Goal: Task Accomplishment & Management: Manage account settings

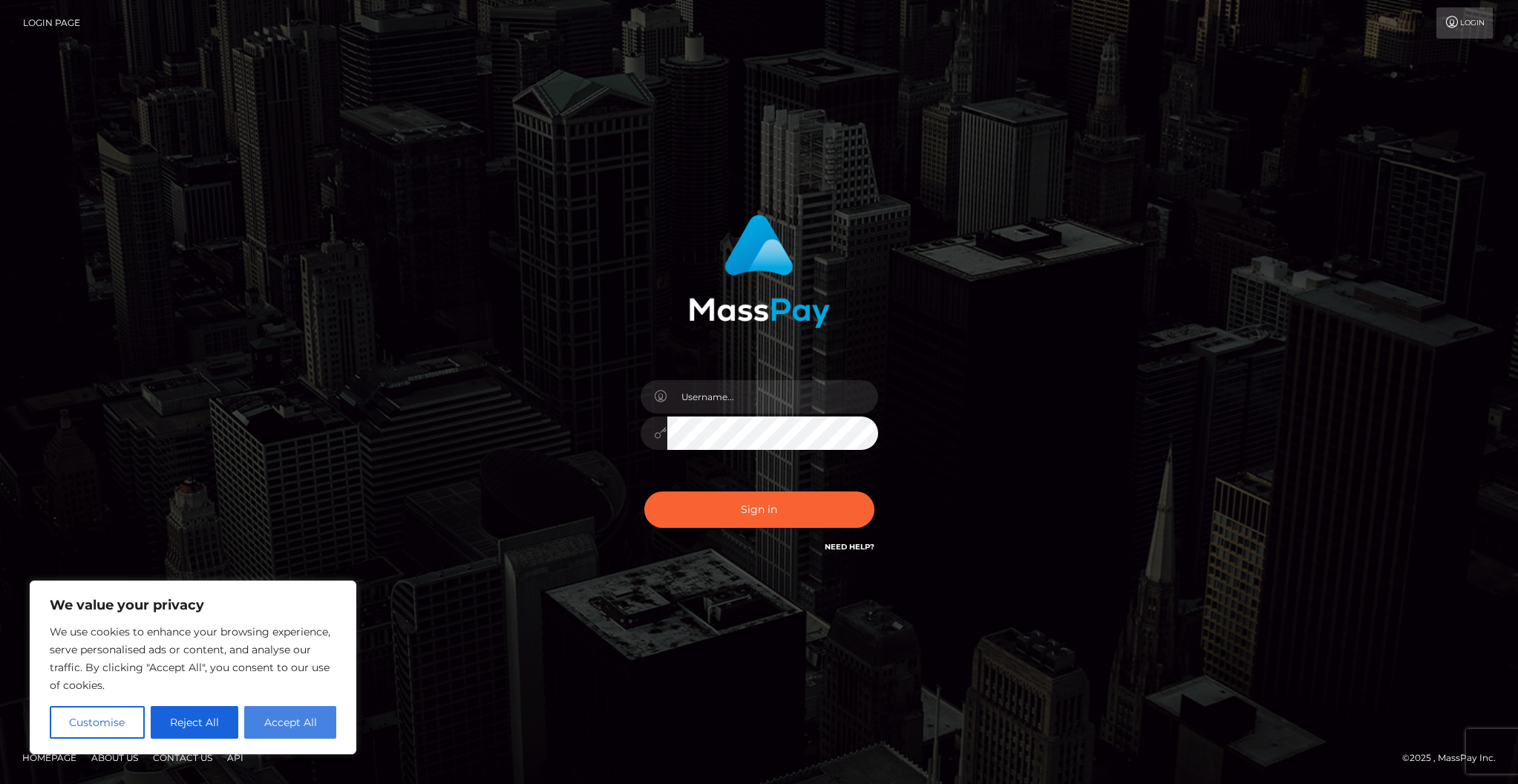
click at [279, 714] on button "Accept All" at bounding box center [290, 722] width 92 height 32
checkbox input "true"
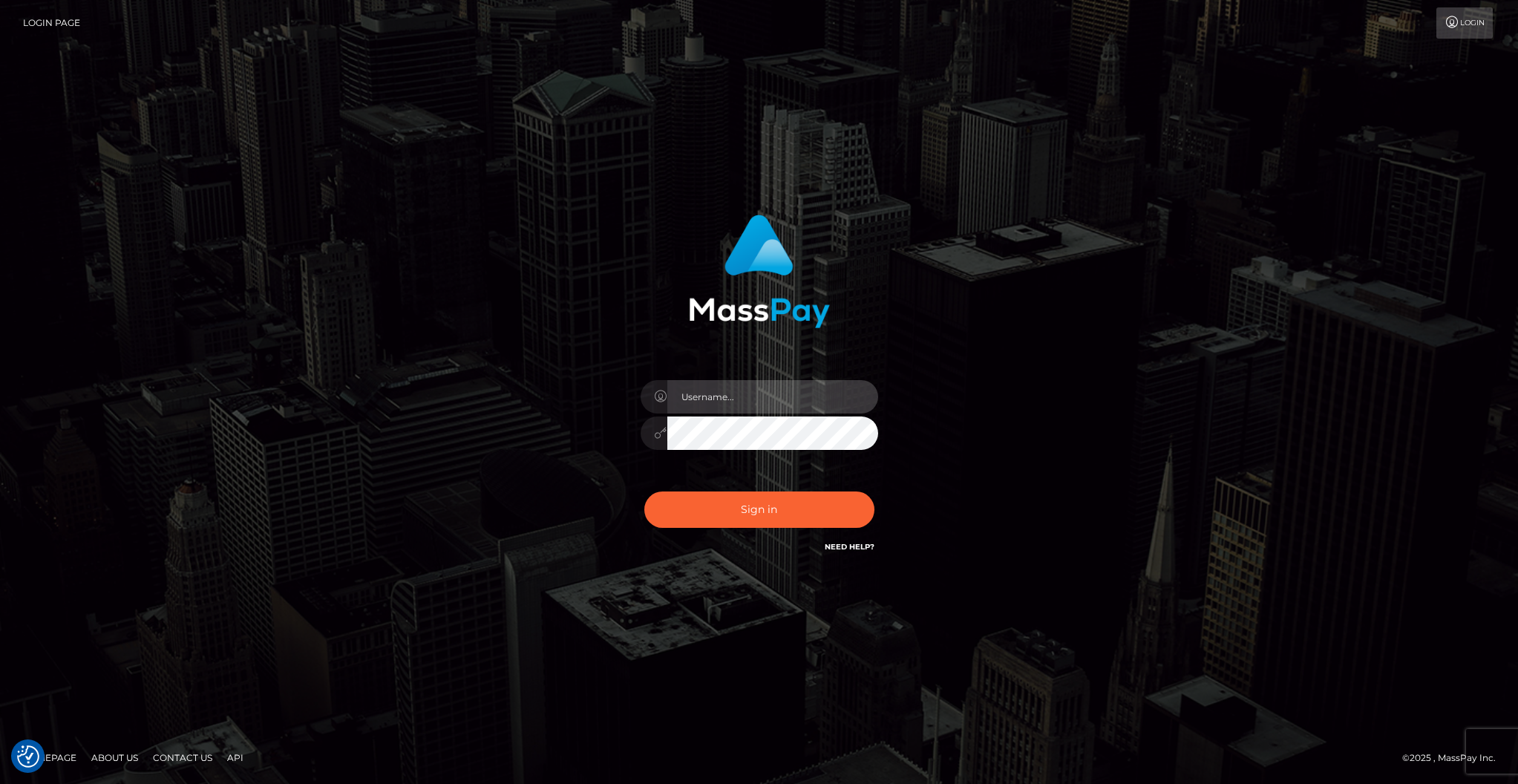
click at [693, 395] on input "text" at bounding box center [772, 396] width 211 height 33
click at [807, 402] on input "text" at bounding box center [772, 396] width 211 height 33
click at [826, 329] on div "Sign in" at bounding box center [759, 384] width 390 height 363
click at [704, 393] on input "text" at bounding box center [772, 396] width 211 height 33
type input "Cam Beaulieu"
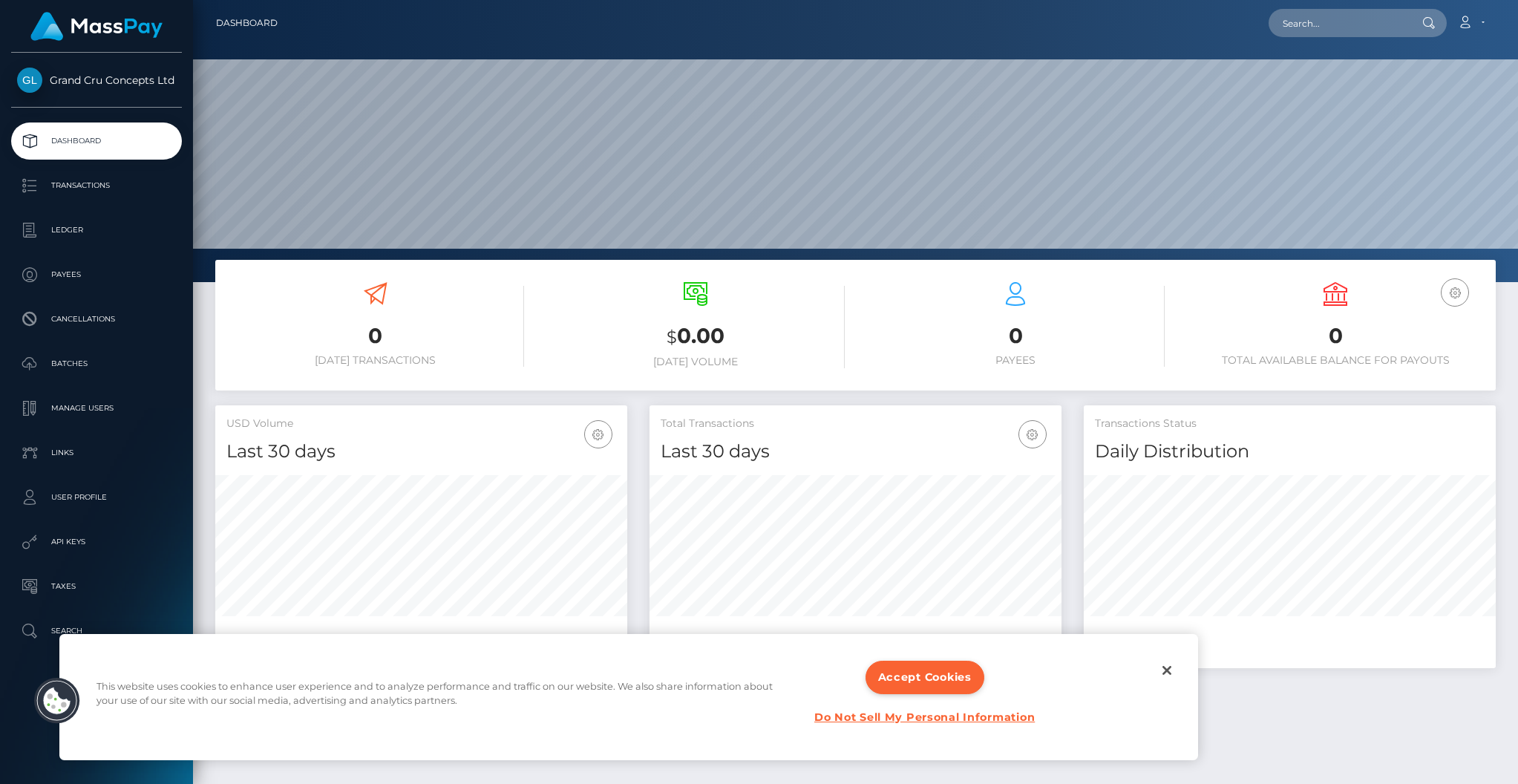
scroll to position [262, 412]
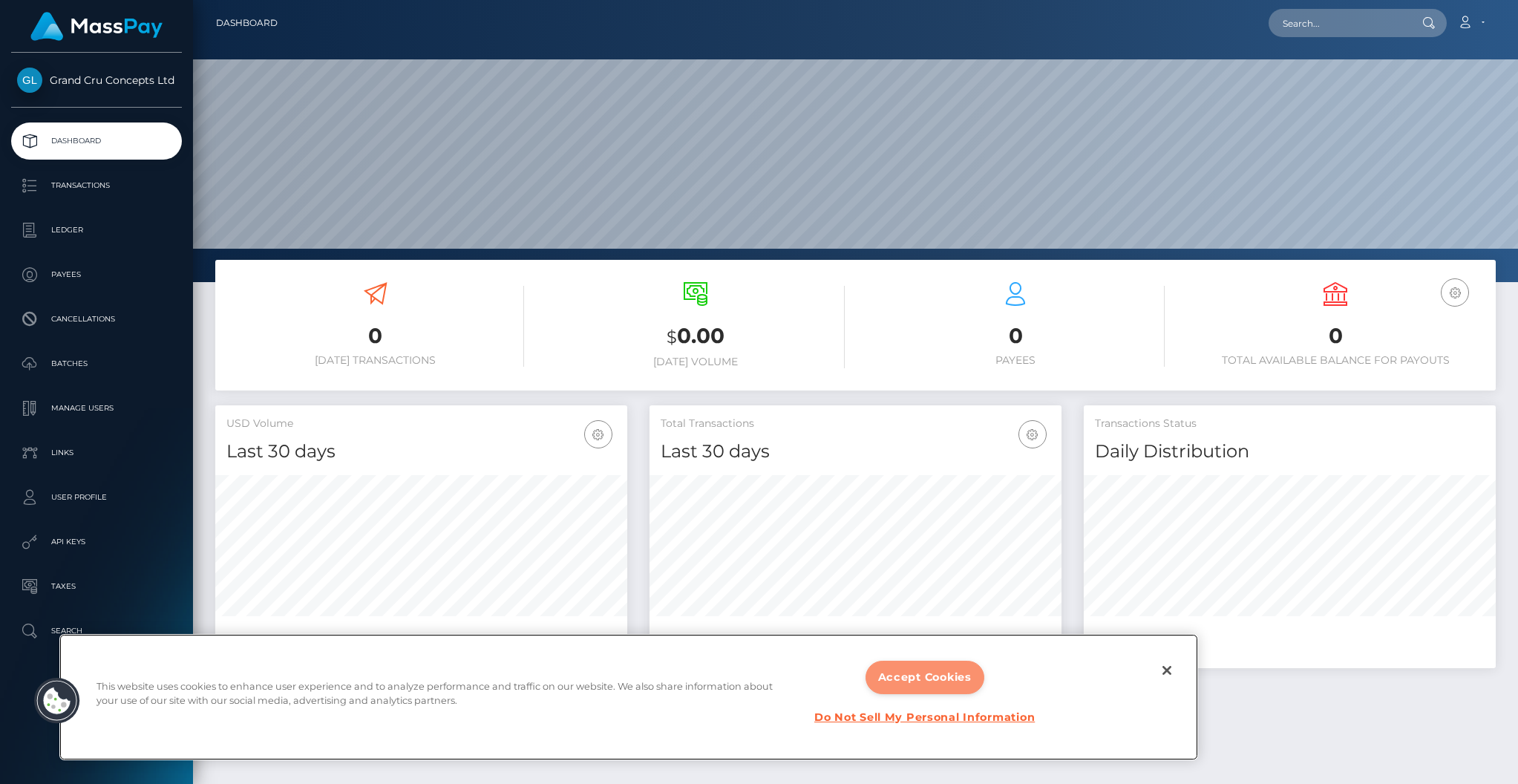
click at [933, 672] on button "Accept Cookies" at bounding box center [925, 677] width 119 height 33
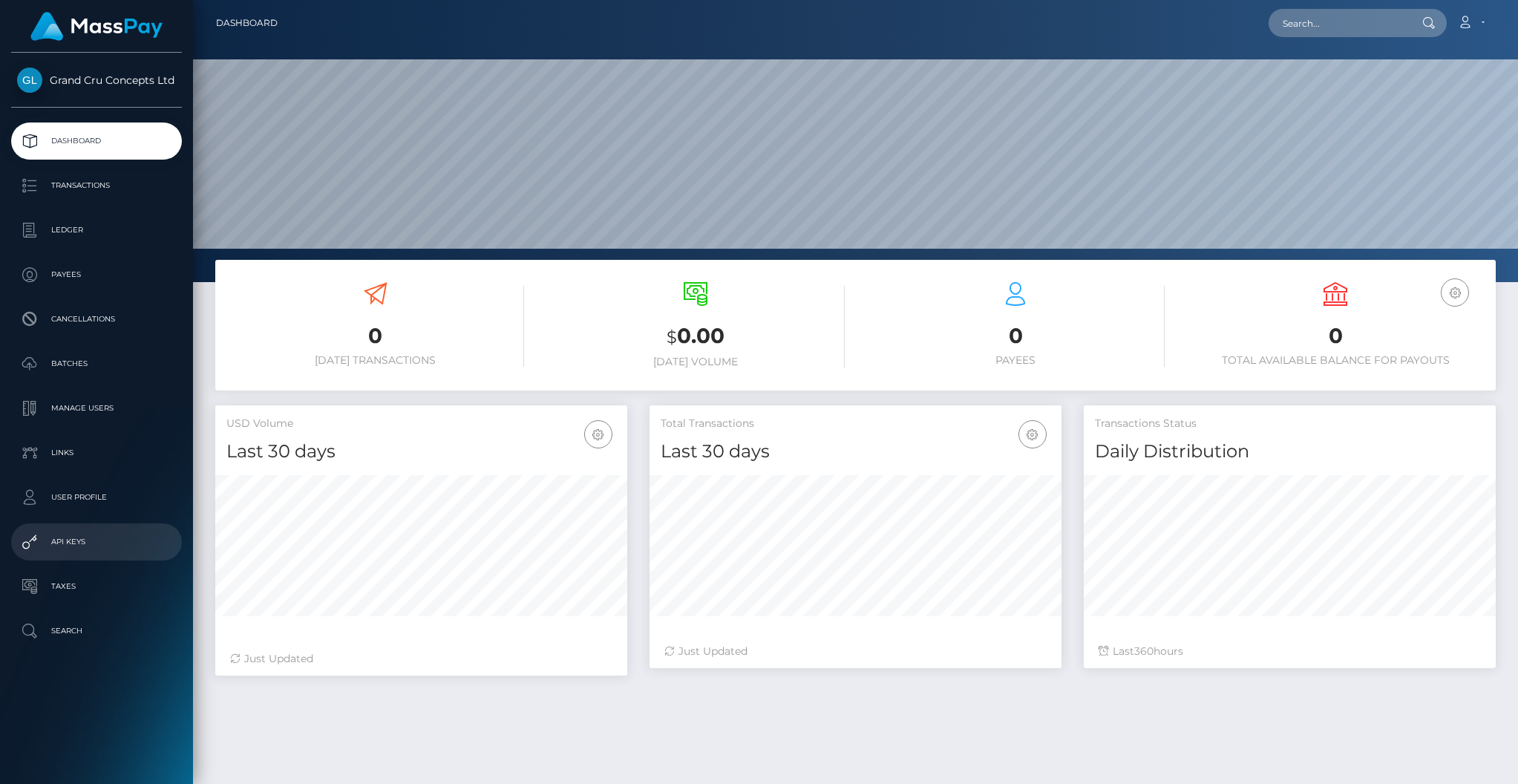
click at [75, 542] on p "API Keys" at bounding box center [96, 542] width 159 height 22
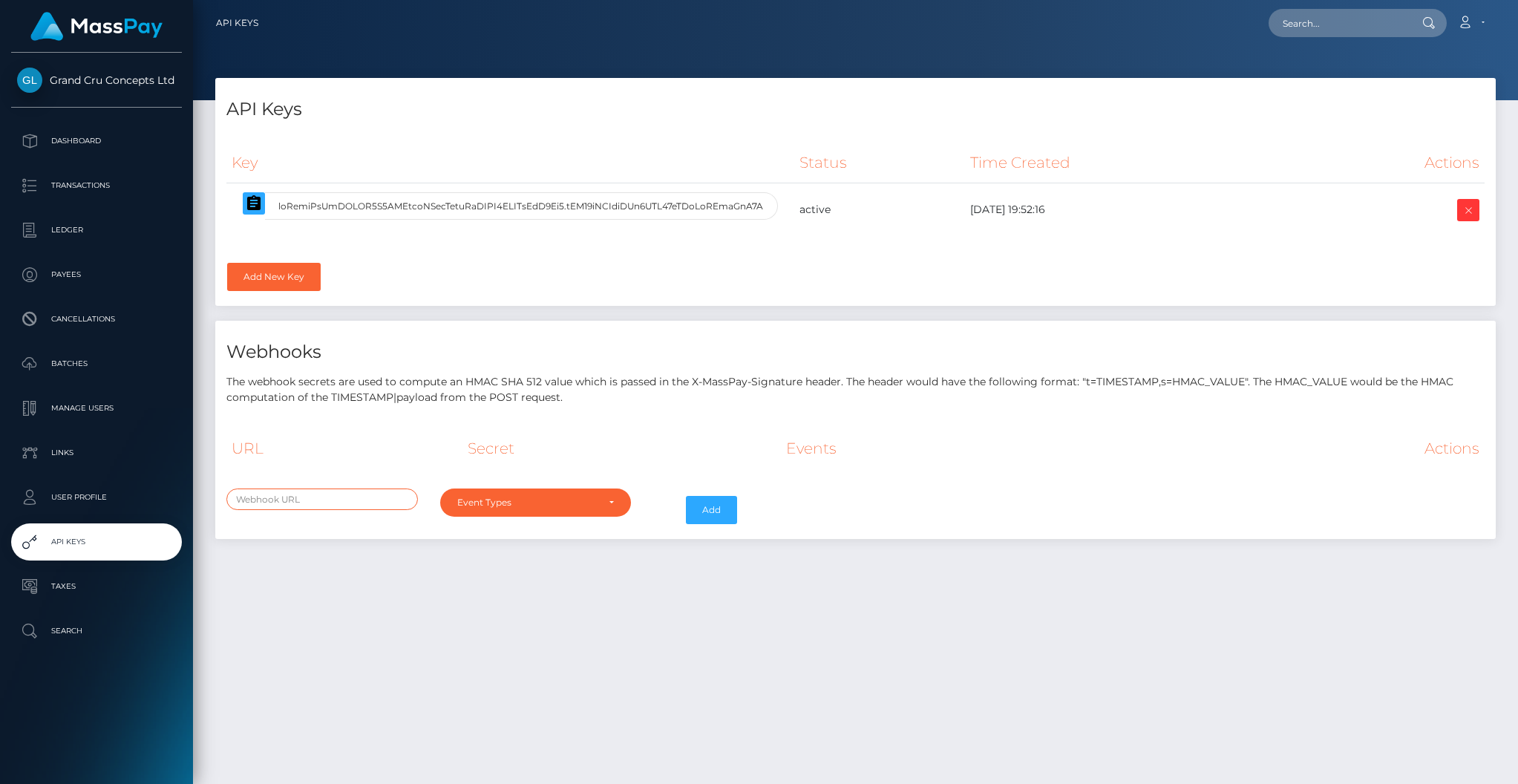
click at [351, 497] on input "text" at bounding box center [321, 499] width 191 height 21
click at [489, 485] on div "URL Secret Events Actions" at bounding box center [855, 458] width 1258 height 59
click at [480, 504] on div "Event Types" at bounding box center [527, 503] width 140 height 12
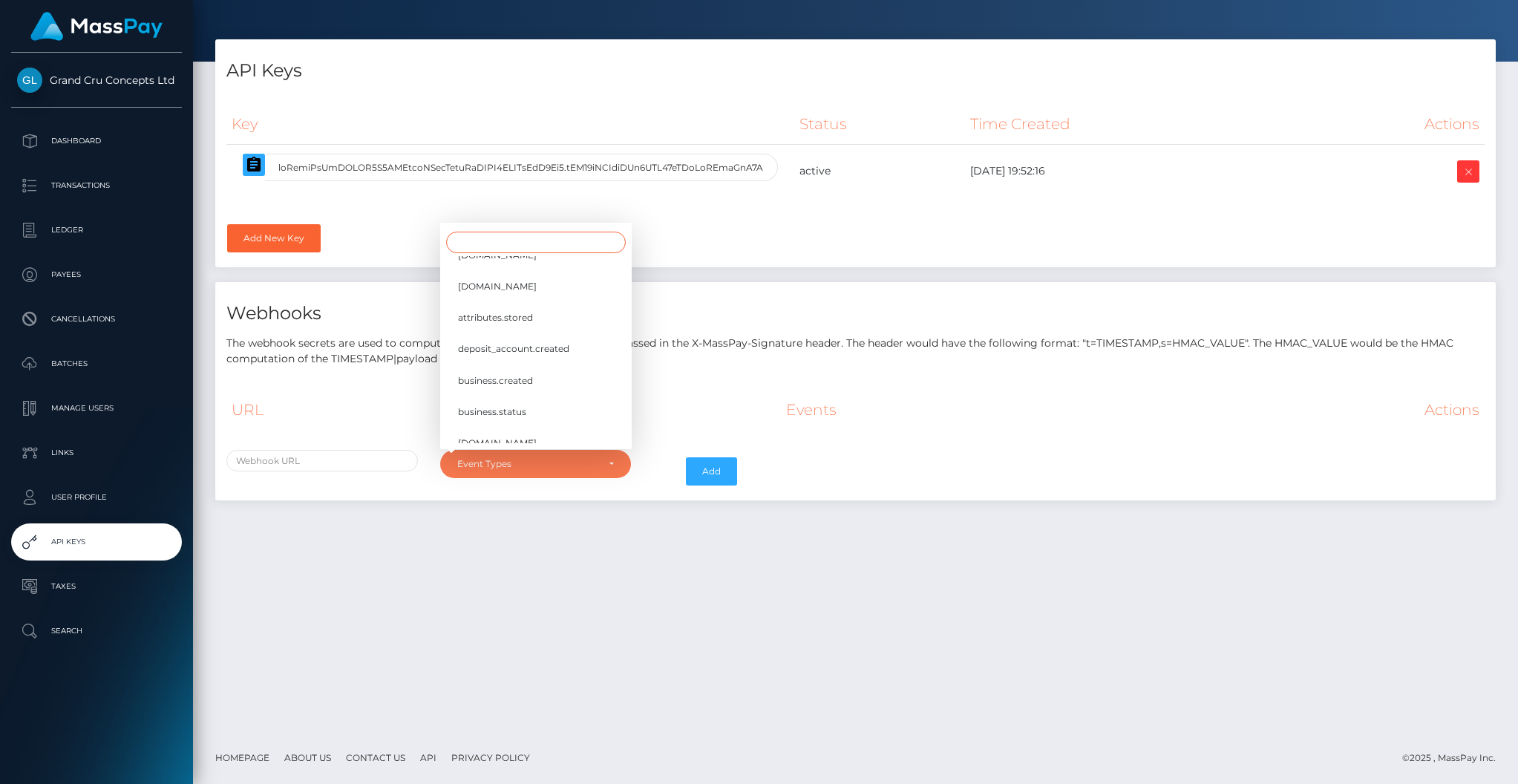
scroll to position [38, 0]
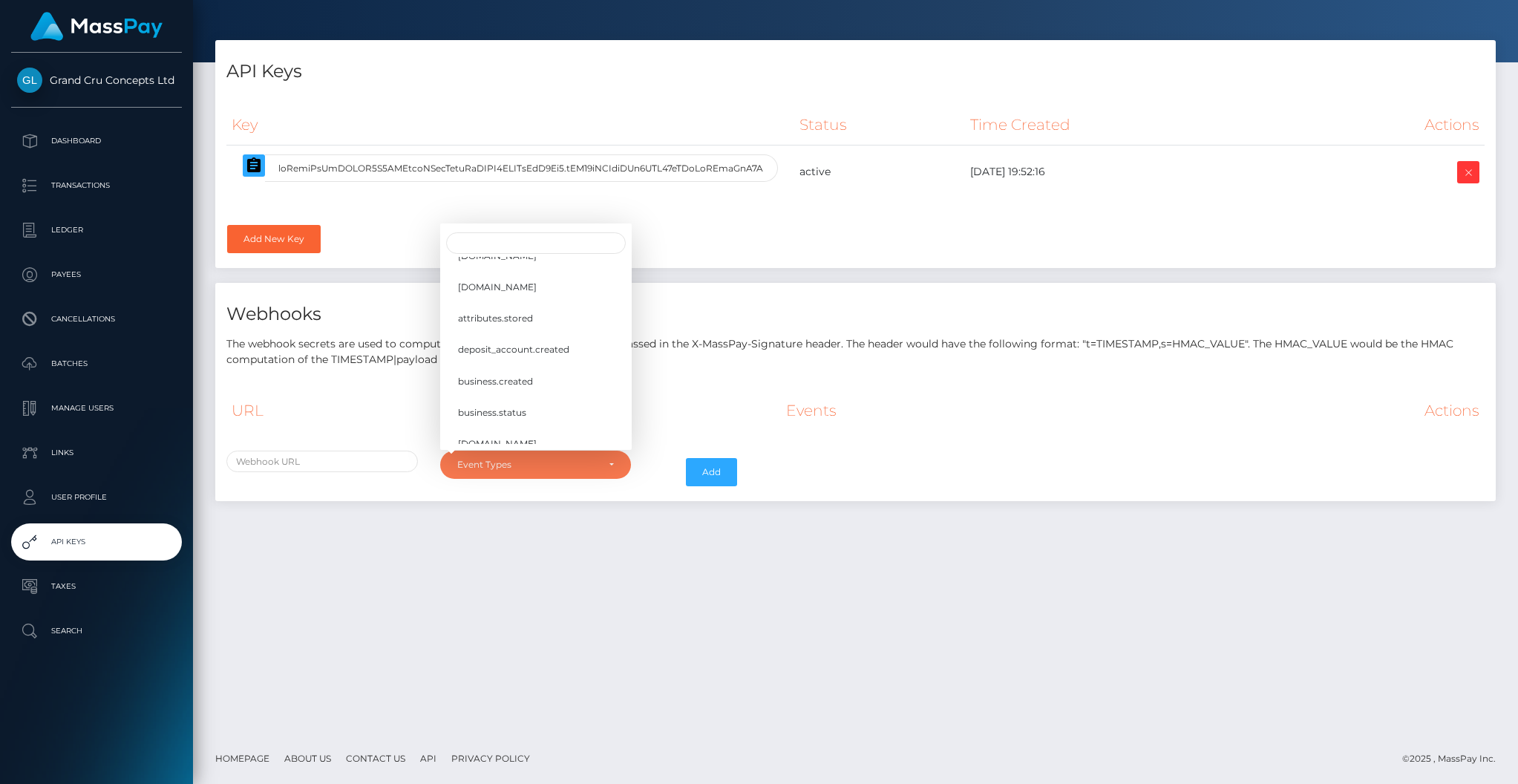
click at [516, 623] on div "API Keys Key Status Time Created Actions kyc.id" at bounding box center [855, 386] width 1325 height 692
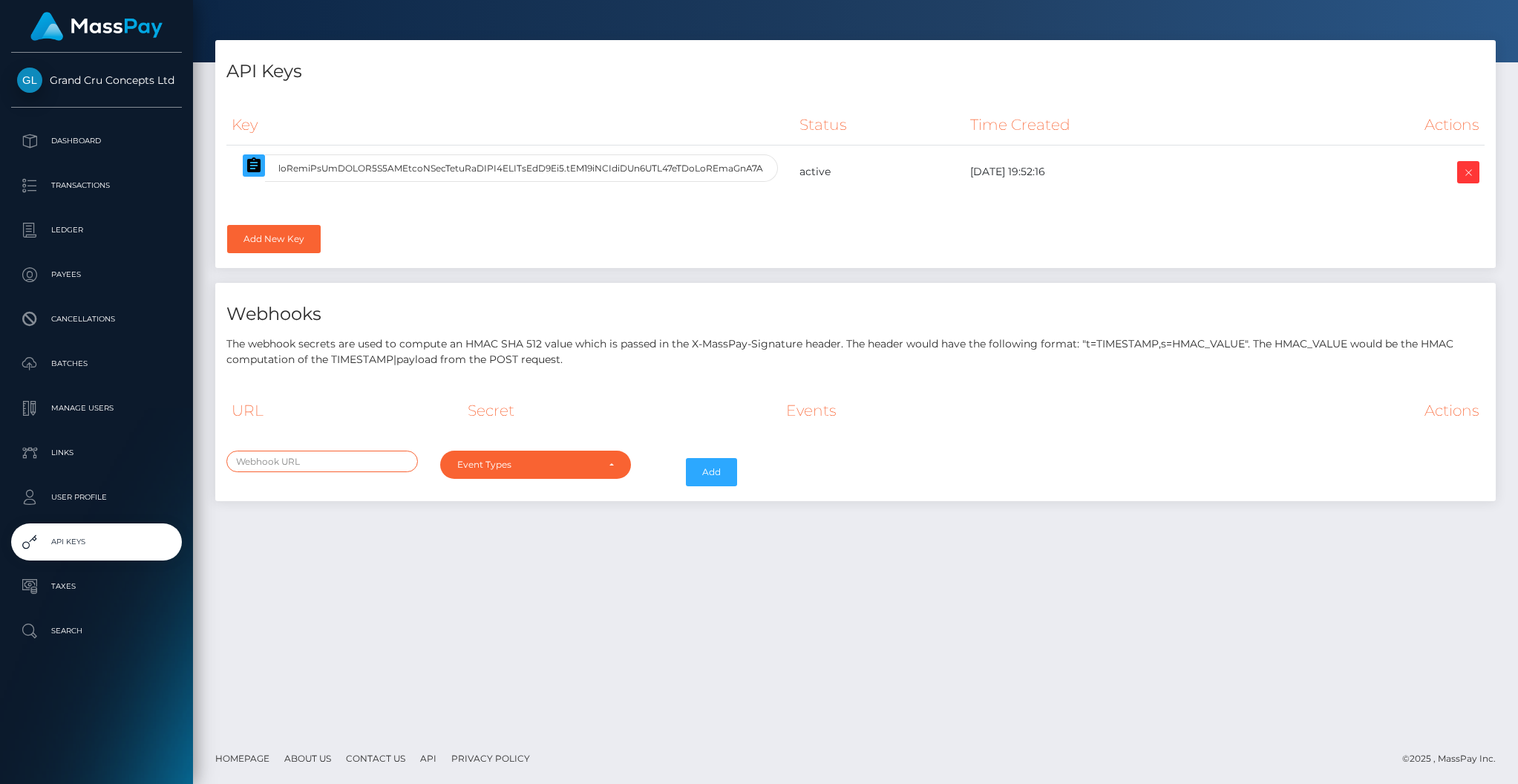
click at [297, 466] on input "text" at bounding box center [321, 460] width 191 height 21
click at [503, 464] on div "Event Types" at bounding box center [527, 465] width 140 height 12
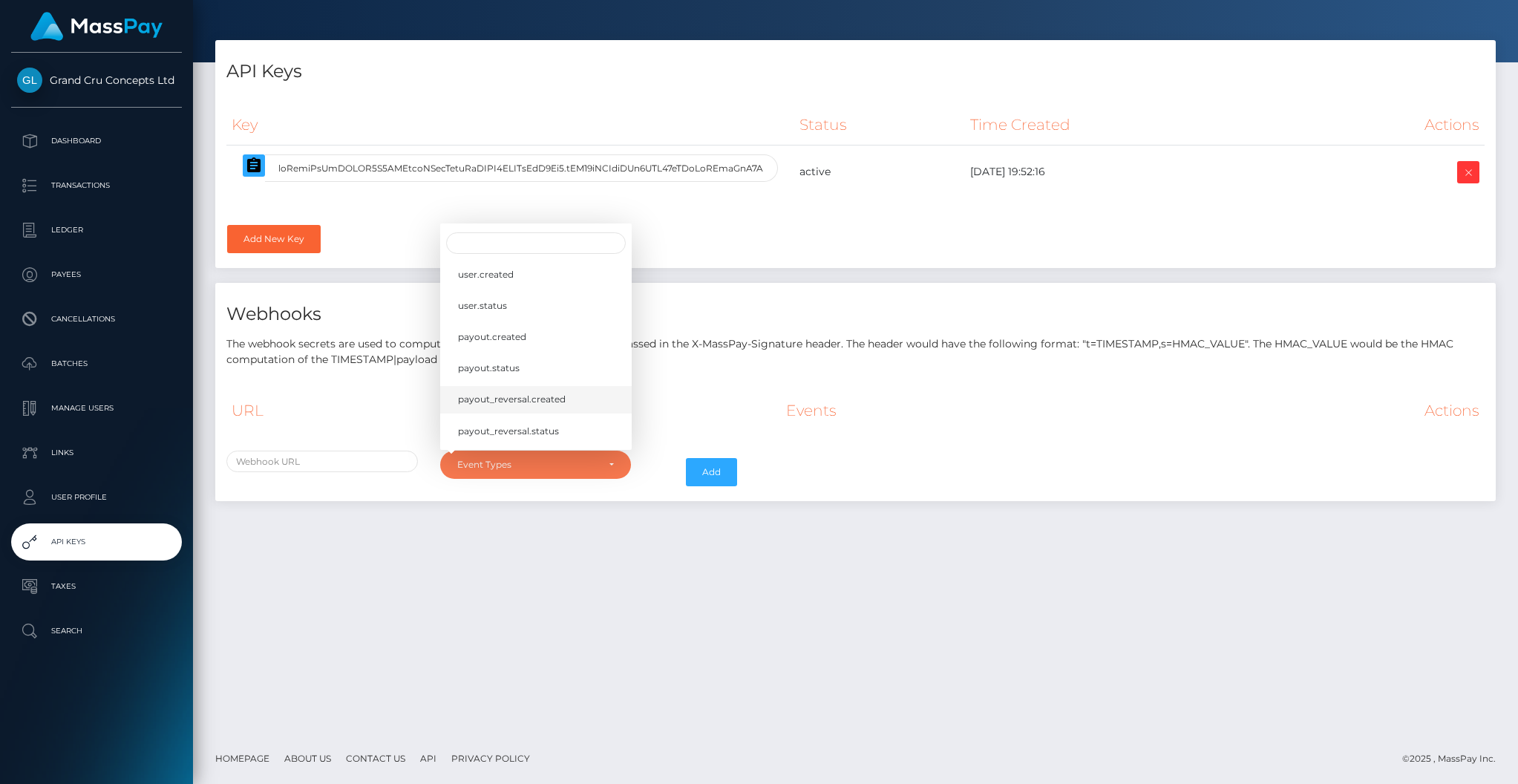
click at [497, 403] on link "payout_reversal.created" at bounding box center [535, 398] width 191 height 27
click at [488, 514] on div "API Keys Key Status Time Created Actions kyc.id" at bounding box center [855, 386] width 1325 height 692
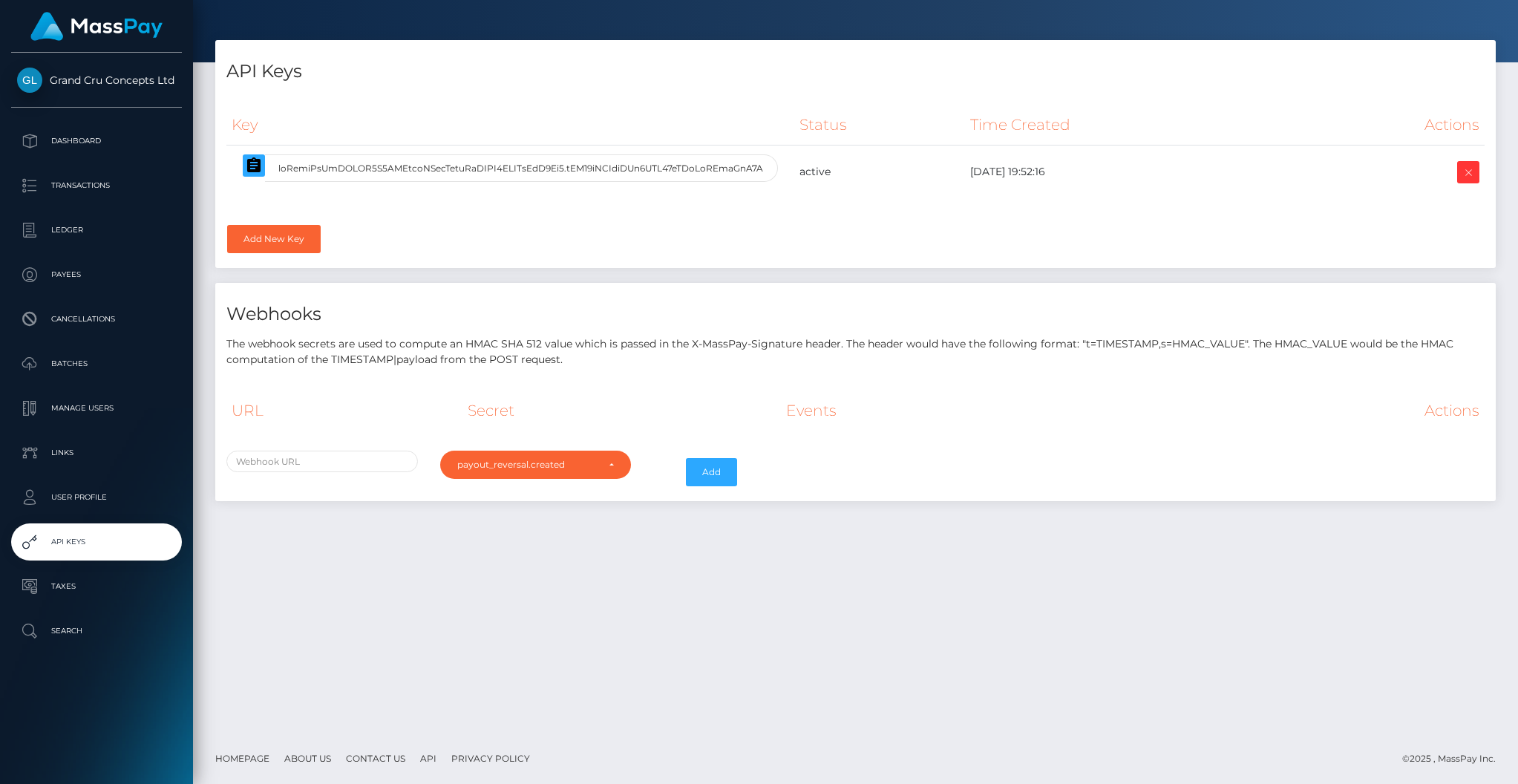
click at [496, 450] on div "user.created user.status payout.created payout.status payout_reversal.created p…" at bounding box center [535, 464] width 191 height 28
click at [497, 466] on div "payout_reversal.created" at bounding box center [527, 465] width 140 height 12
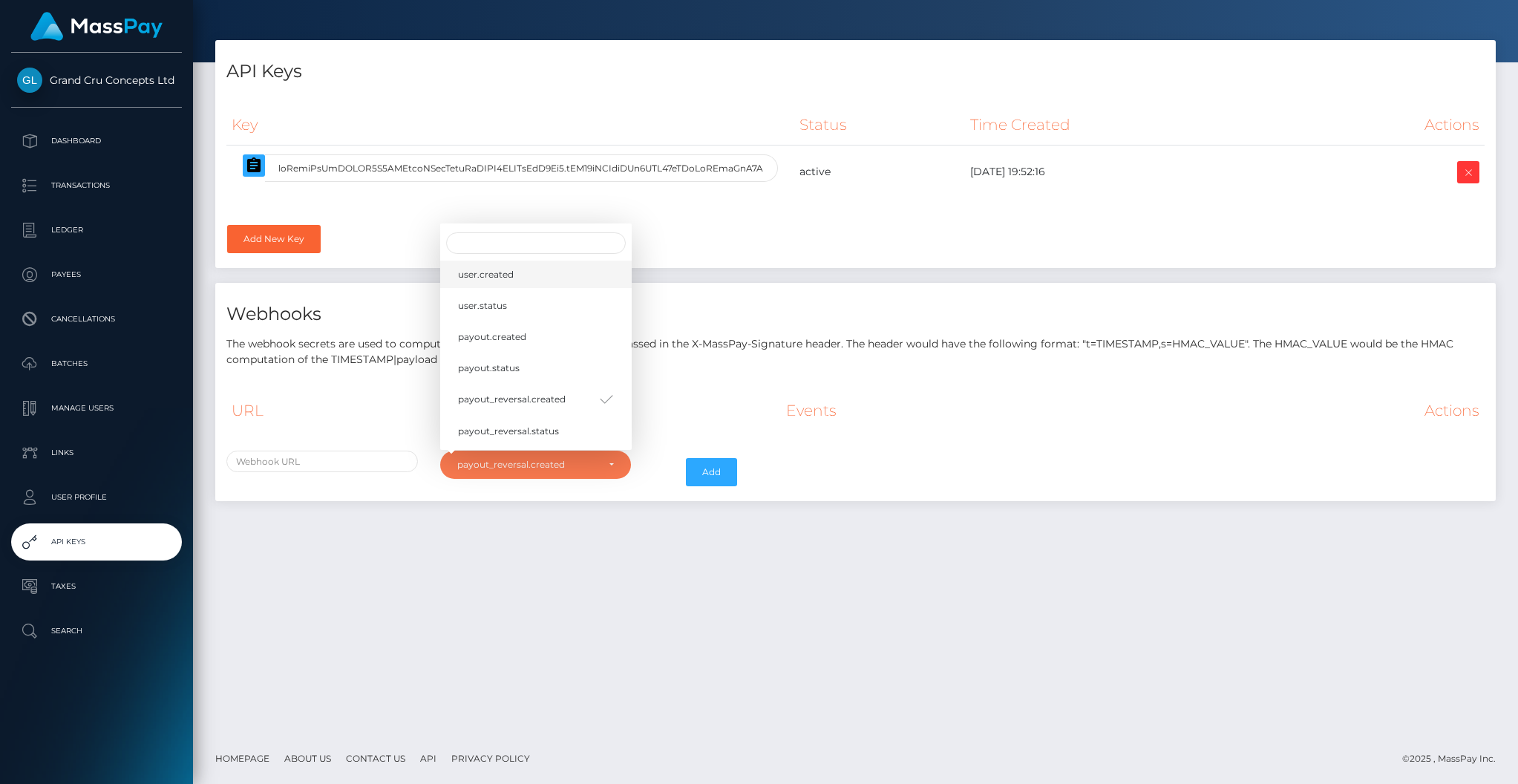
click at [481, 279] on link "user.created" at bounding box center [535, 274] width 191 height 27
select select "user.created"
click at [674, 467] on div "Add" at bounding box center [696, 471] width 107 height 43
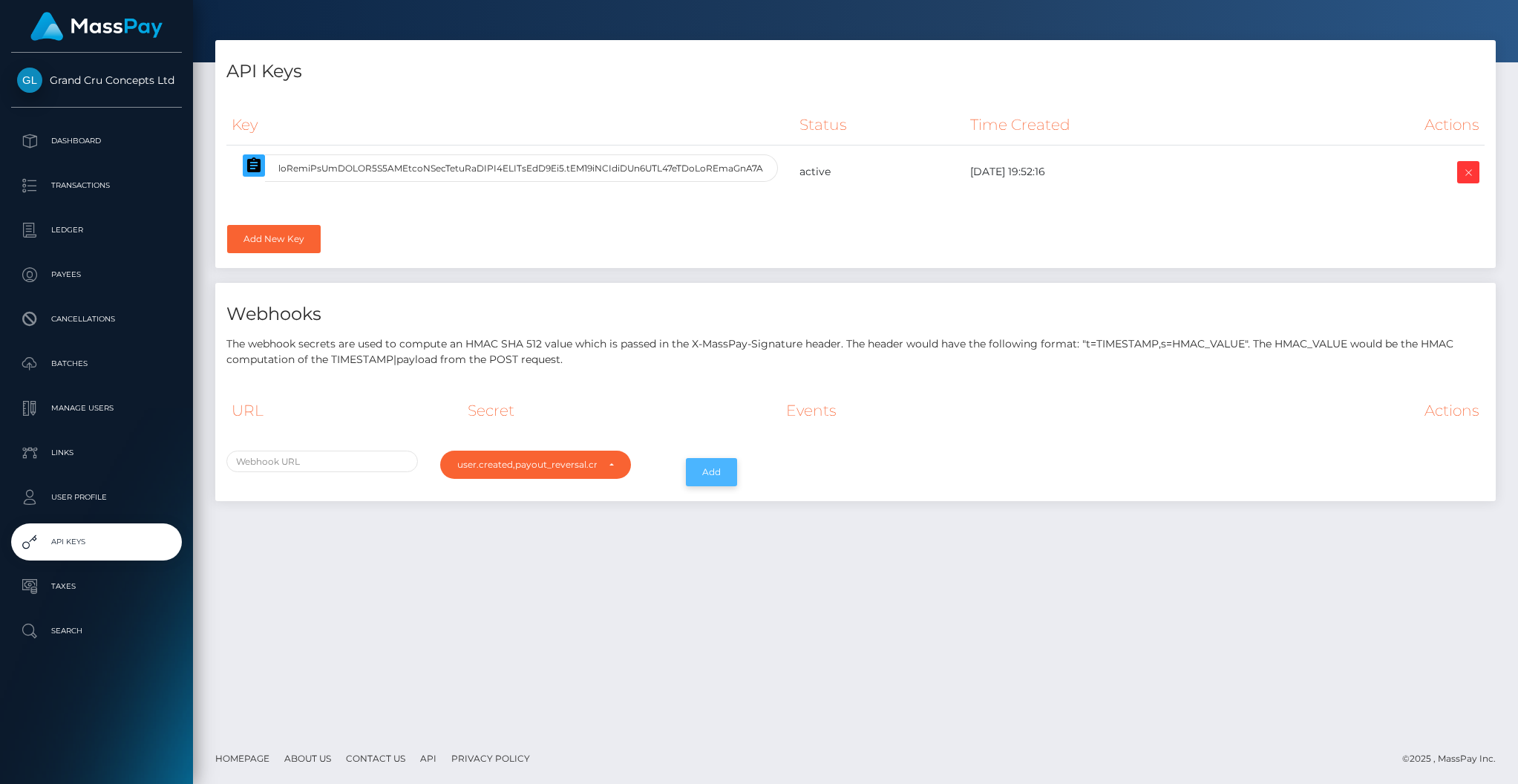
click at [708, 471] on button "Add" at bounding box center [711, 471] width 51 height 28
click at [674, 512] on div "API Keys Key Status Time Created Actions" at bounding box center [855, 278] width 1302 height 476
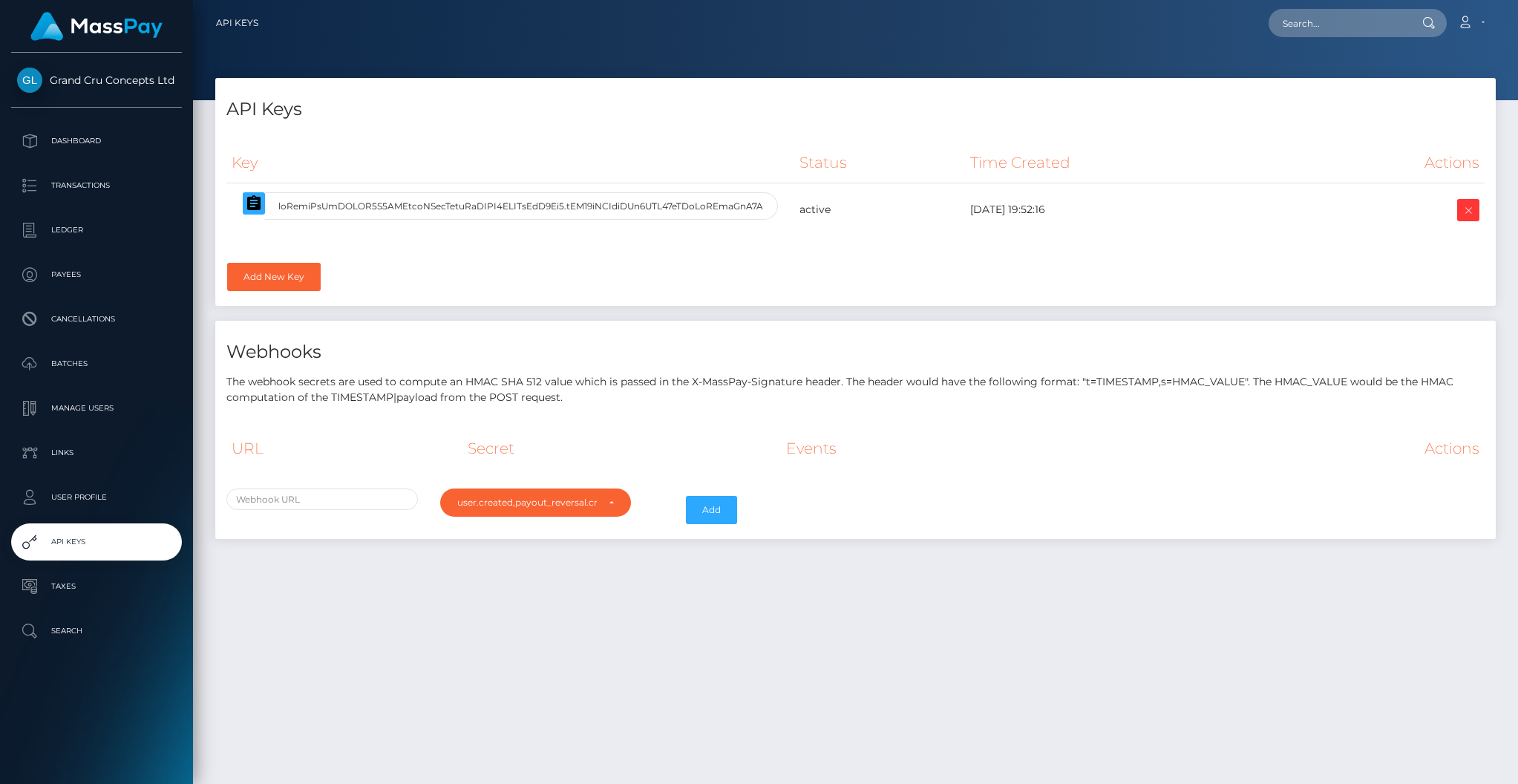
scroll to position [0, 0]
click at [398, 206] on input "text" at bounding box center [522, 206] width 513 height 27
click at [397, 256] on div "Key Status Time Created Actions" at bounding box center [855, 219] width 1280 height 175
click at [61, 274] on p "Payees" at bounding box center [96, 274] width 159 height 22
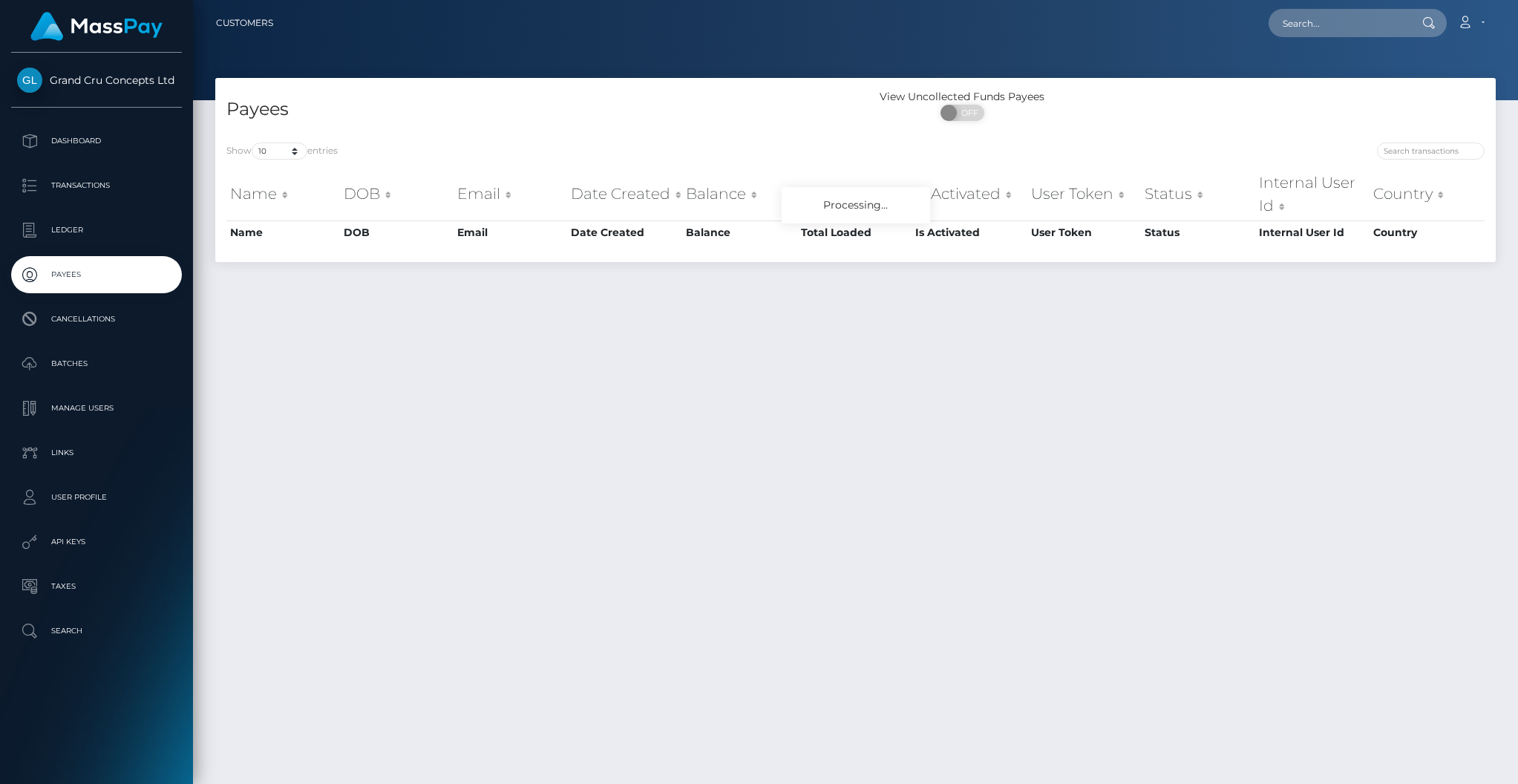
click at [73, 228] on p "Ledger" at bounding box center [96, 230] width 159 height 22
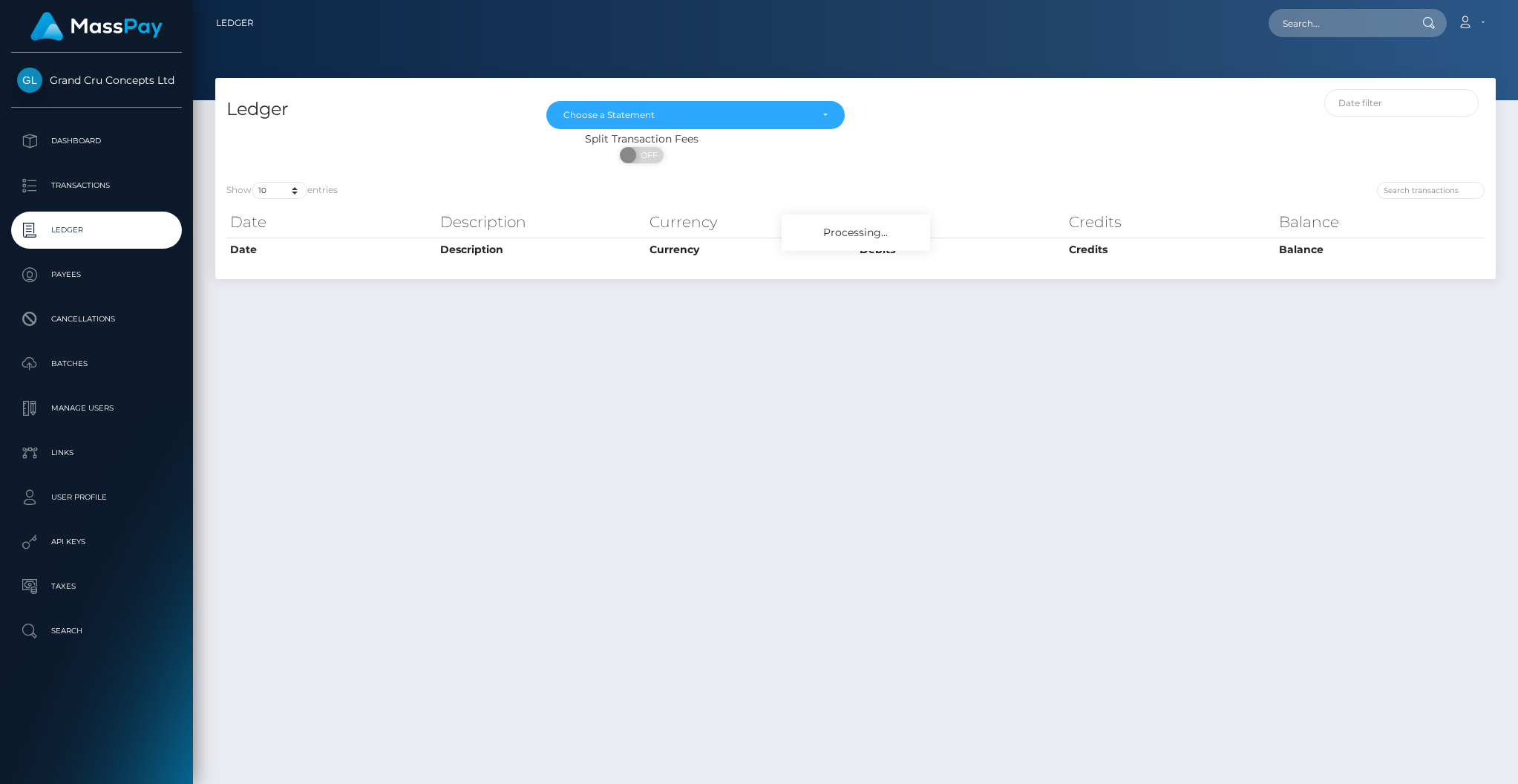
click at [79, 183] on p "Transactions" at bounding box center [96, 185] width 159 height 22
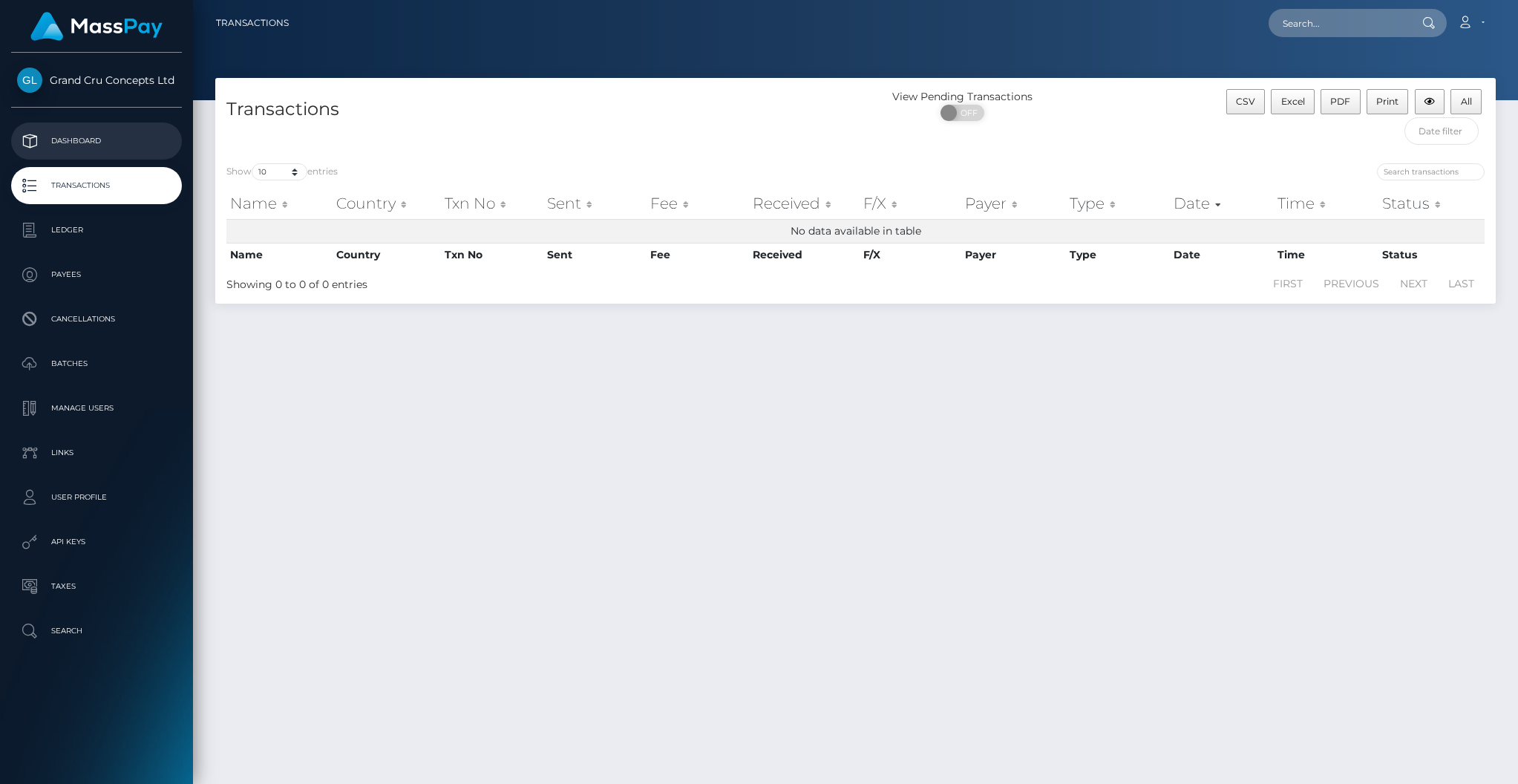
click at [94, 141] on p "Dashboard" at bounding box center [96, 141] width 159 height 22
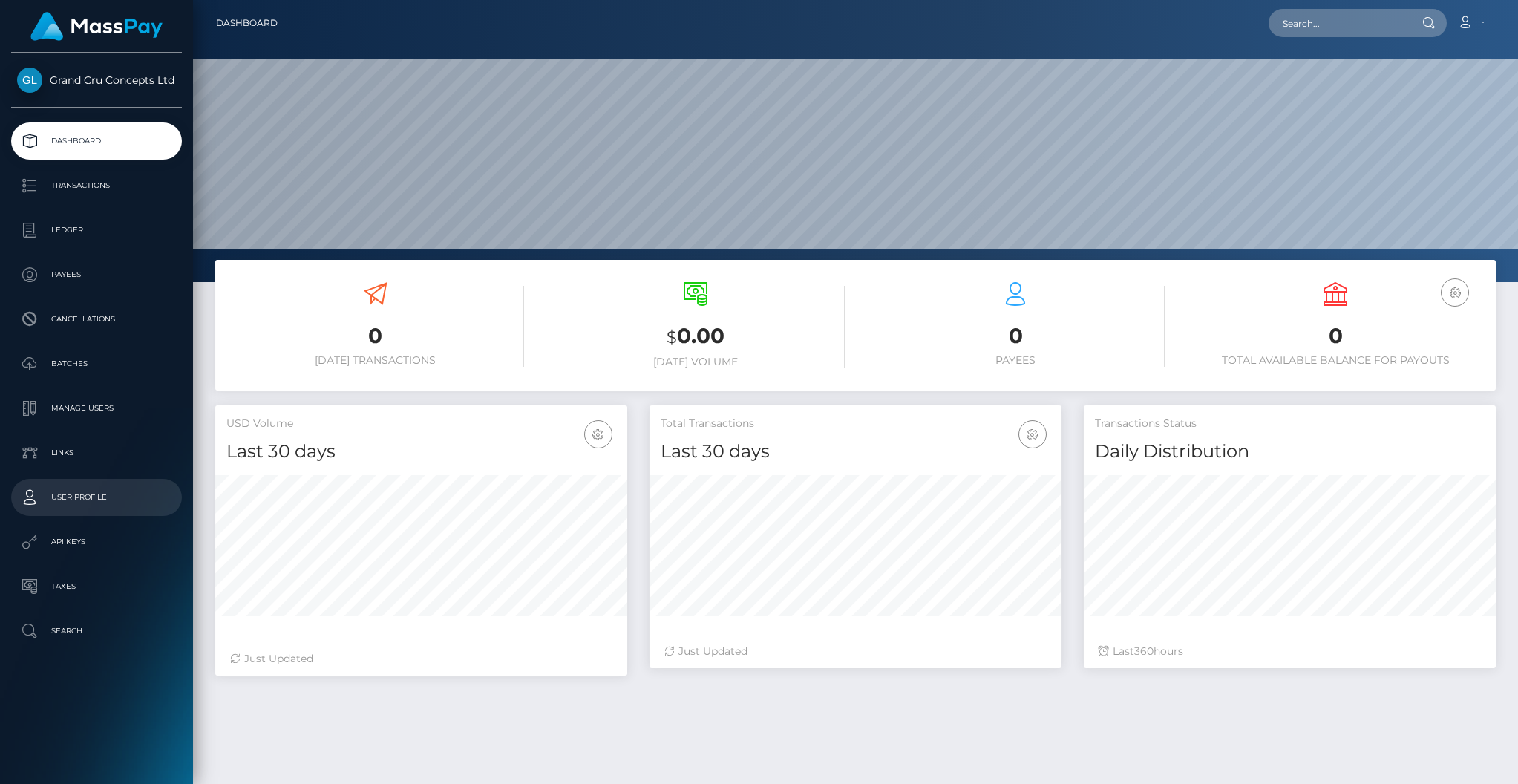
scroll to position [262, 412]
click at [106, 561] on link "API Keys" at bounding box center [96, 542] width 171 height 37
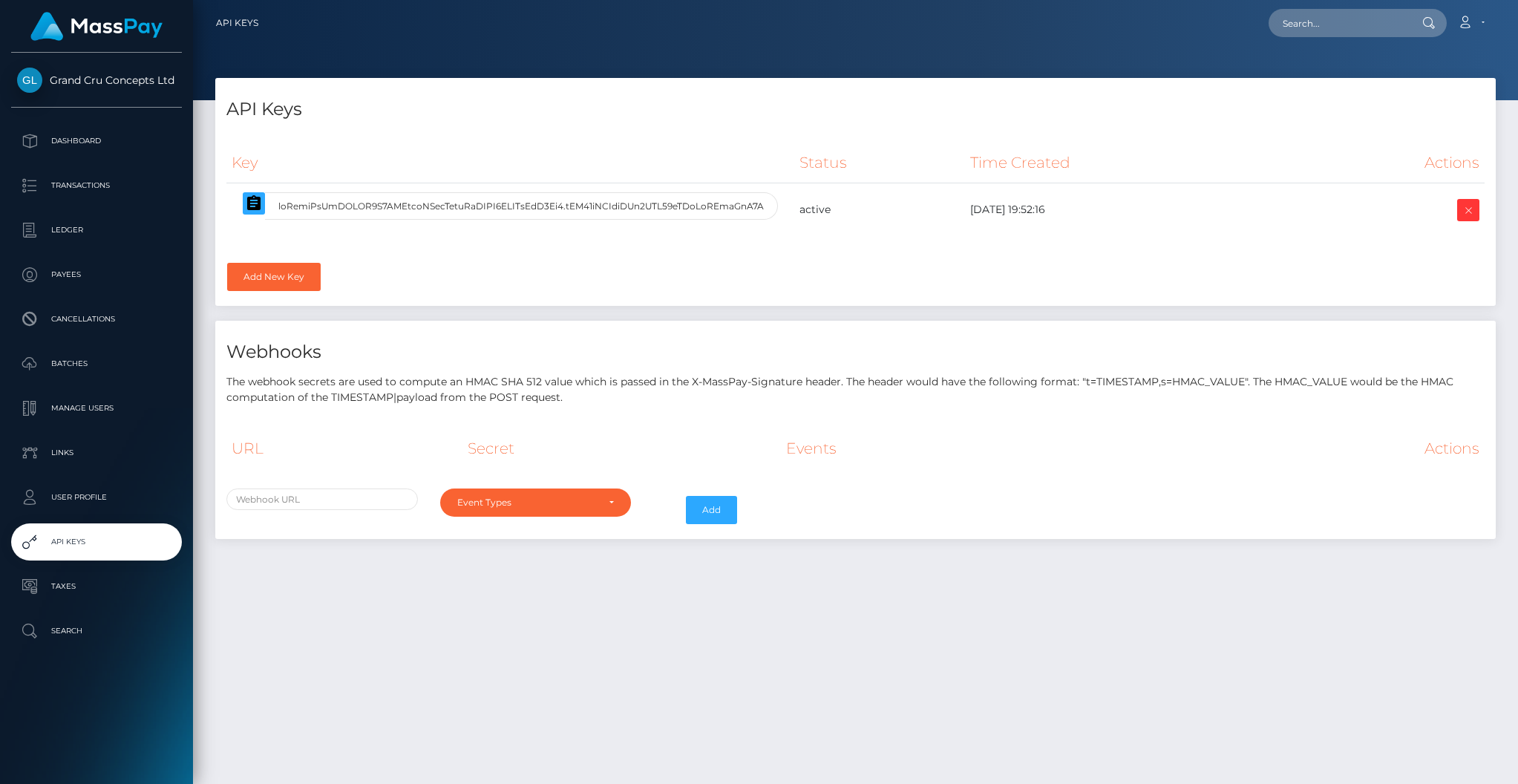
select select
